Goal: Task Accomplishment & Management: Complete application form

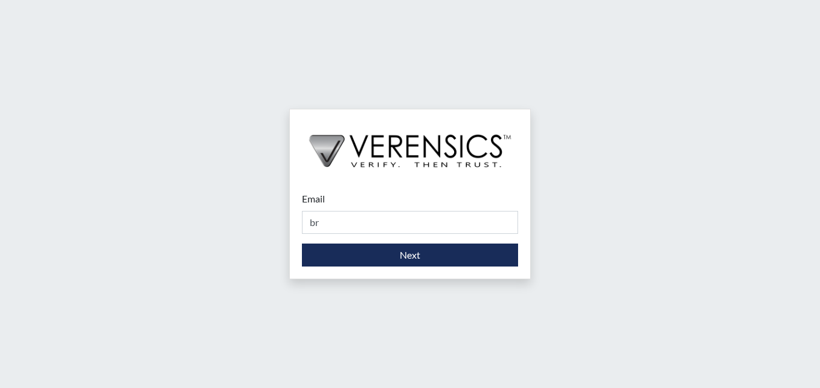
type input "[PERSON_NAME][EMAIL_ADDRESS][PERSON_NAME][DOMAIN_NAME]"
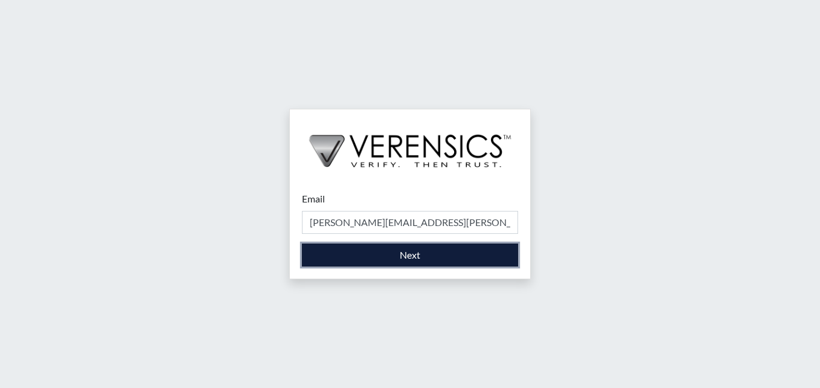
click at [420, 257] on button "Next" at bounding box center [410, 254] width 216 height 23
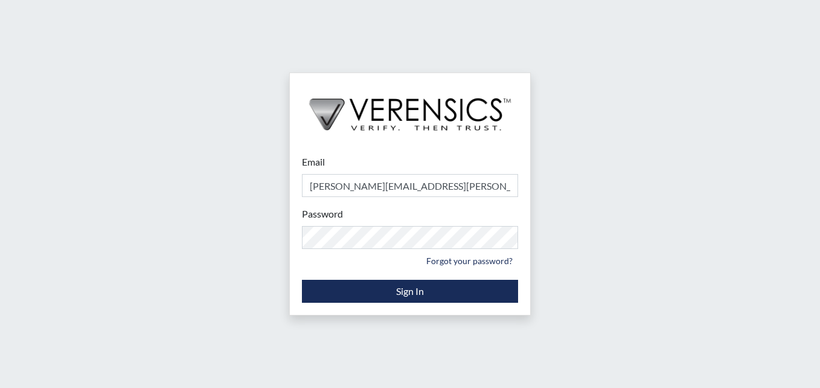
click at [344, 219] on div "Password Please provide your password. Forgot your password?" at bounding box center [410, 238] width 216 height 63
click at [339, 212] on label "Password" at bounding box center [322, 214] width 41 height 14
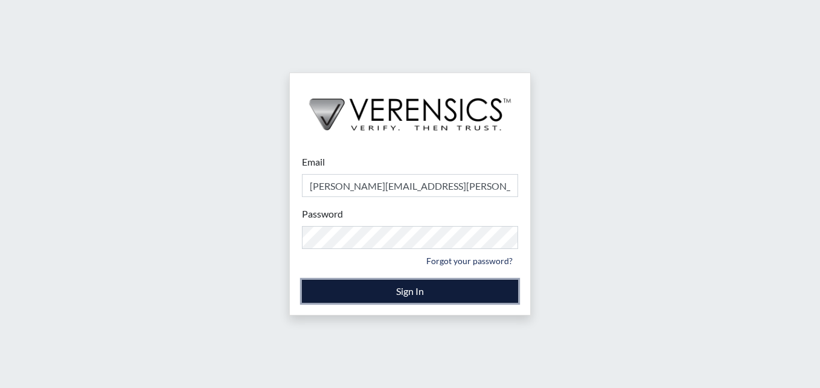
click at [364, 286] on button "Sign In" at bounding box center [410, 291] width 216 height 23
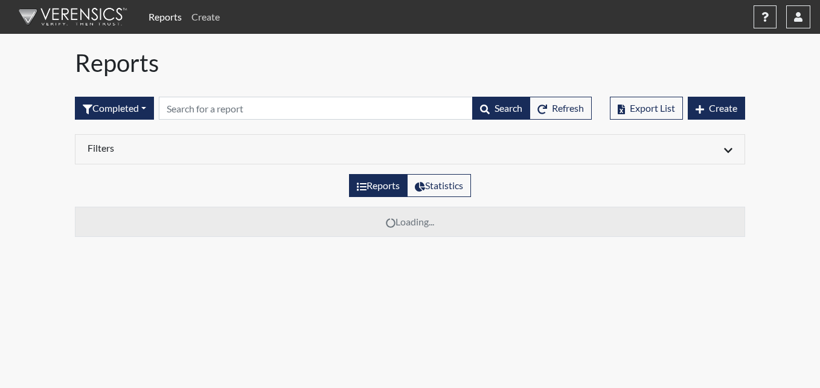
click at [196, 16] on link "Create" at bounding box center [206, 17] width 38 height 24
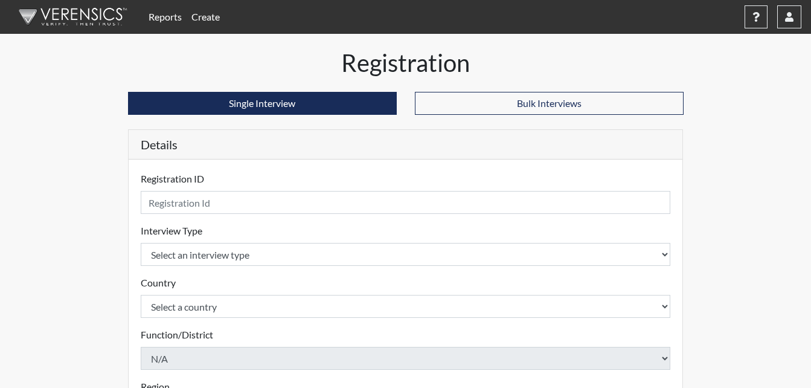
click at [185, 172] on label "Registration ID" at bounding box center [172, 179] width 63 height 14
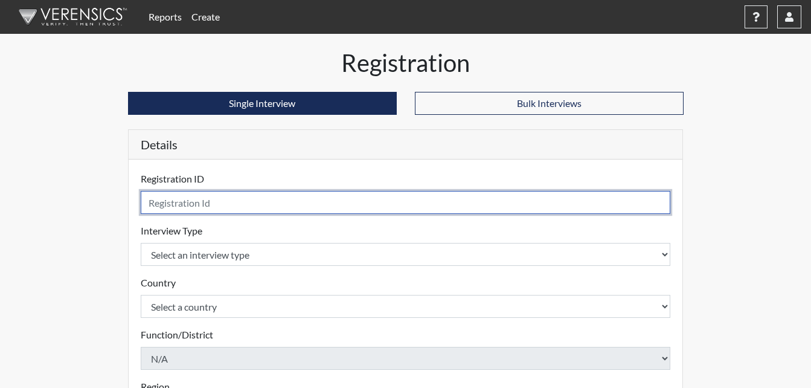
click at [191, 204] on input "text" at bounding box center [406, 202] width 530 height 23
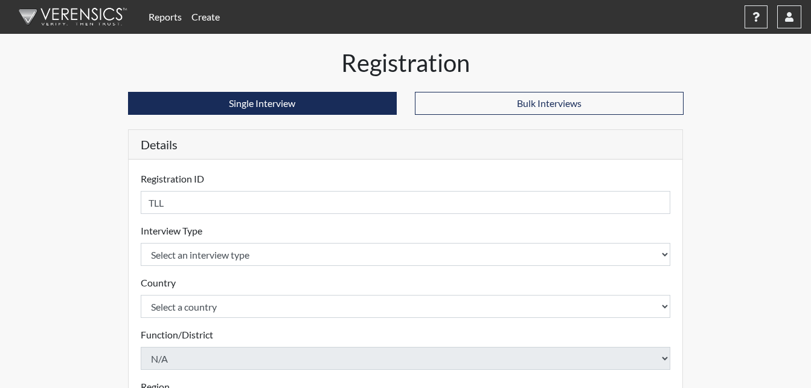
scroll to position [1, 0]
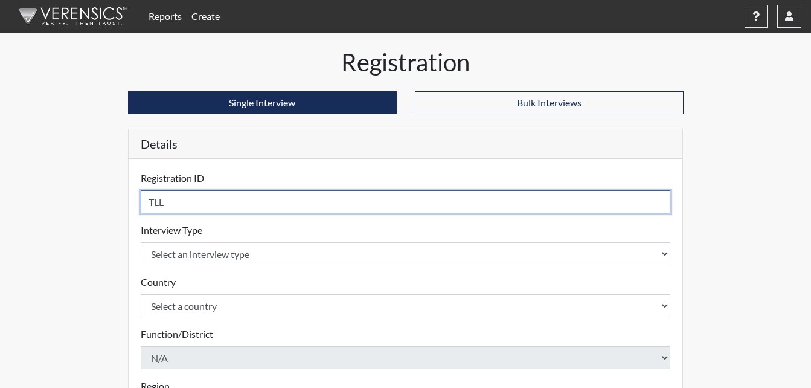
click at [176, 204] on input "TLL" at bounding box center [406, 201] width 530 height 23
type input "TLL3153"
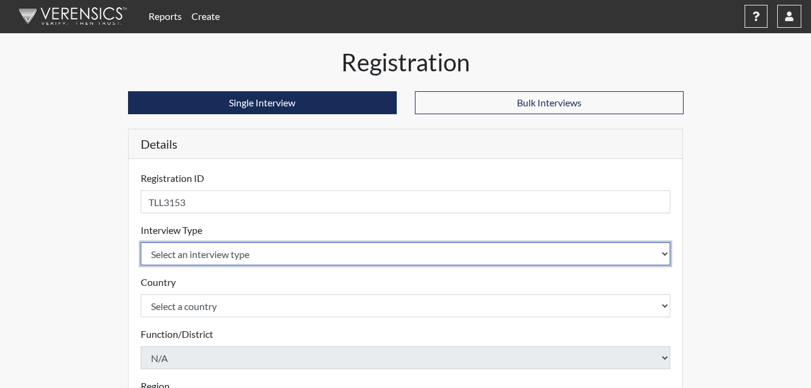
click at [205, 259] on select "Select an interview type Corrections Pre-Employment" at bounding box center [406, 253] width 530 height 23
select select "ff733e93-e1bf-11ea-9c9f-0eff0cf7eb8f"
click at [141, 242] on select "Select an interview type Corrections Pre-Employment" at bounding box center [406, 253] width 530 height 23
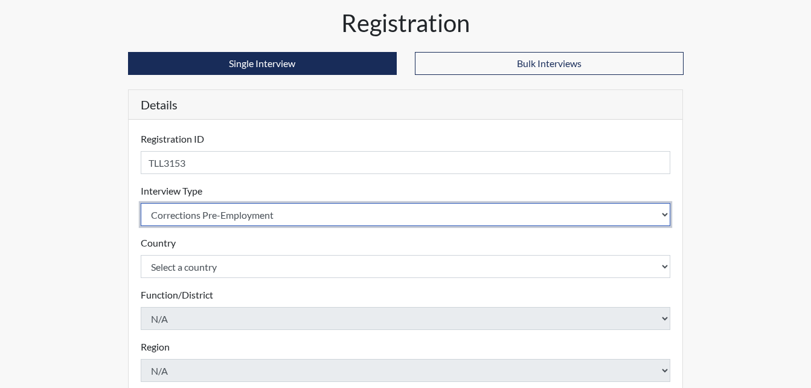
scroll to position [61, 0]
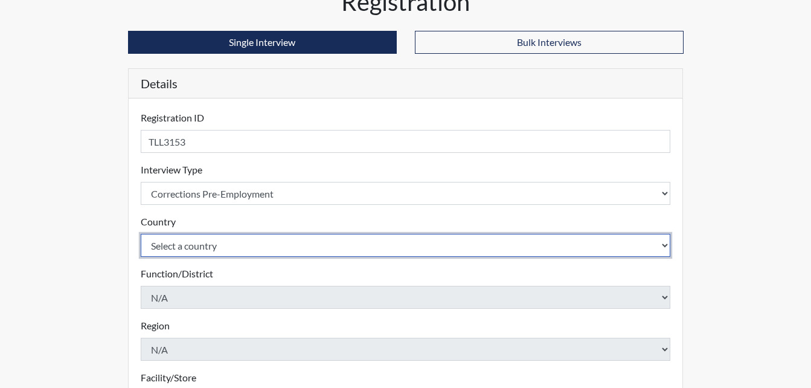
click at [188, 251] on select "Select a country [GEOGRAPHIC_DATA] [GEOGRAPHIC_DATA]" at bounding box center [406, 245] width 530 height 23
select select "united-states-of-[GEOGRAPHIC_DATA]"
click at [141, 234] on select "Select a country [GEOGRAPHIC_DATA] [GEOGRAPHIC_DATA]" at bounding box center [406, 245] width 530 height 23
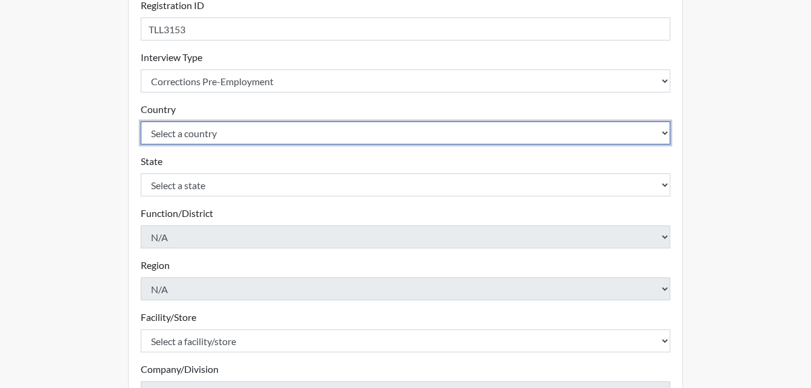
scroll to position [182, 0]
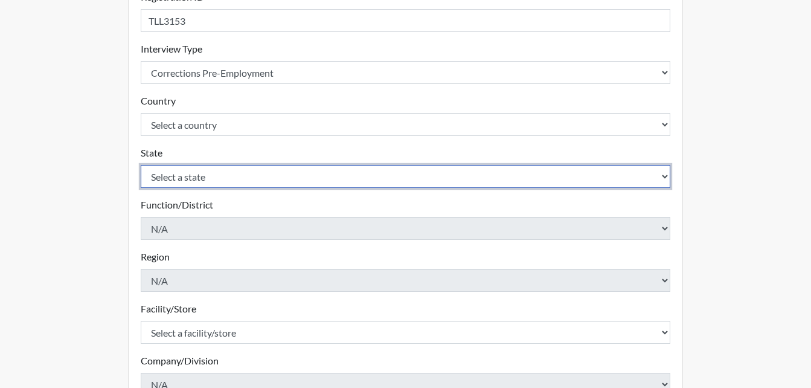
click at [204, 178] on select "Select a state [US_STATE] [US_STATE] [US_STATE] [US_STATE] [US_STATE] [US_STATE…" at bounding box center [406, 176] width 530 height 23
select select "GA"
click at [141, 165] on select "Select a state [US_STATE] [US_STATE] [US_STATE] [US_STATE] [US_STATE] [US_STATE…" at bounding box center [406, 176] width 530 height 23
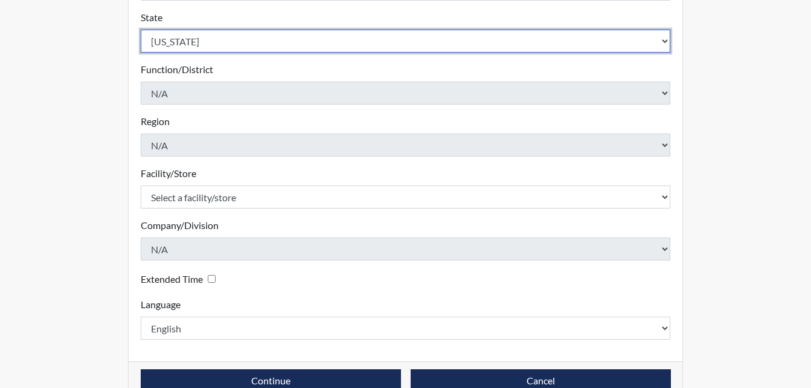
scroll to position [344, 0]
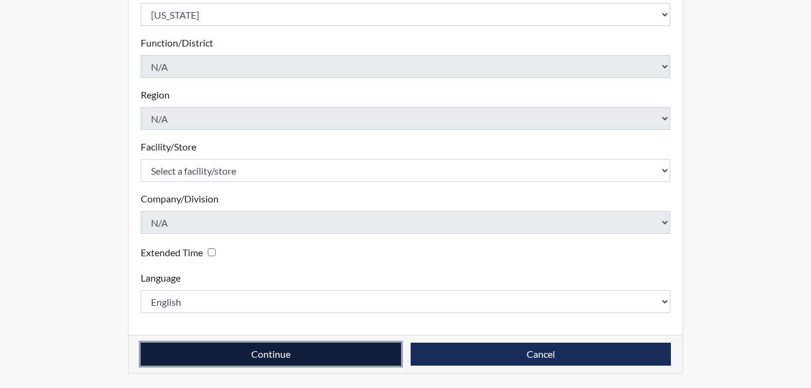
click at [315, 354] on button "Continue" at bounding box center [271, 353] width 260 height 23
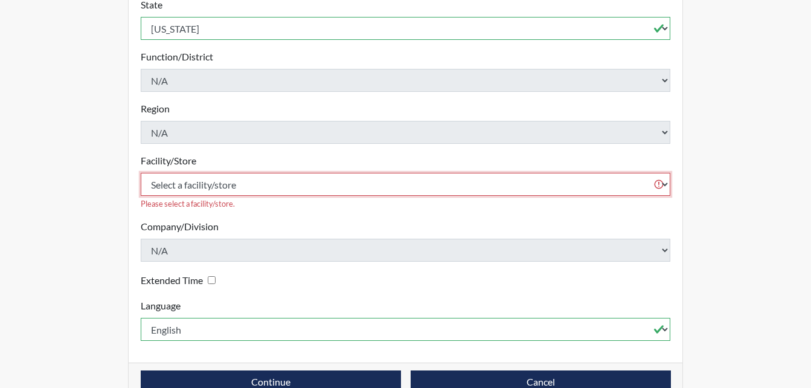
click at [196, 173] on select "Select a facility/store [PERSON_NAME]" at bounding box center [406, 184] width 530 height 23
select select "6cac2b59-3591-4b40-b097-ccfdafc86ef1"
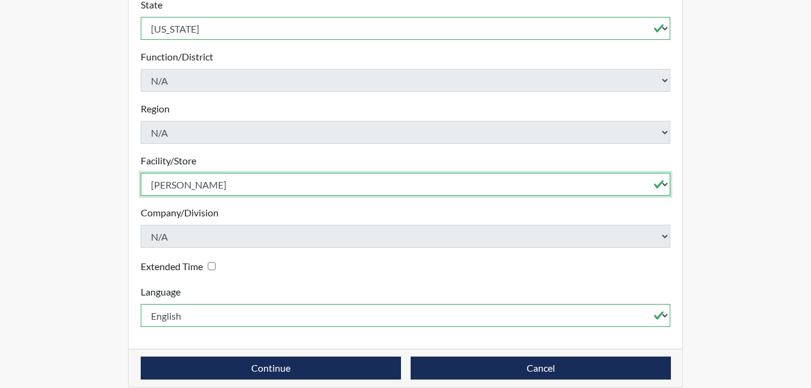
click at [141, 173] on select "Select a facility/store [PERSON_NAME]" at bounding box center [406, 184] width 530 height 23
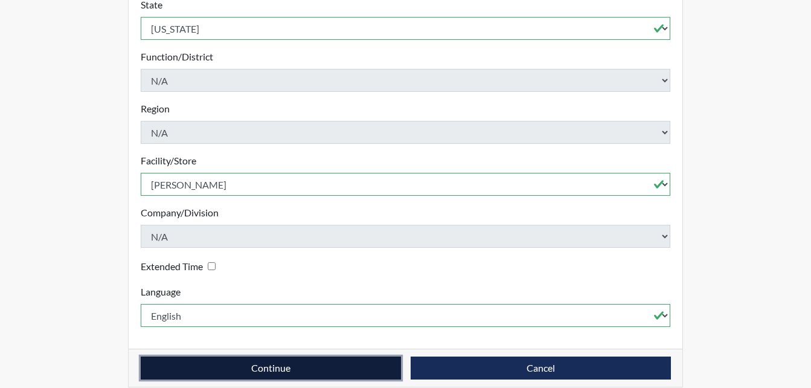
click at [289, 356] on button "Continue" at bounding box center [271, 367] width 260 height 23
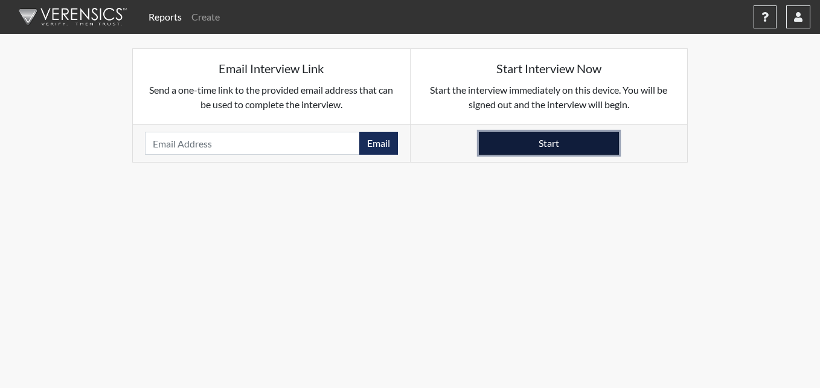
click at [518, 150] on button "Start" at bounding box center [549, 143] width 140 height 23
